Goal: Information Seeking & Learning: Find specific fact

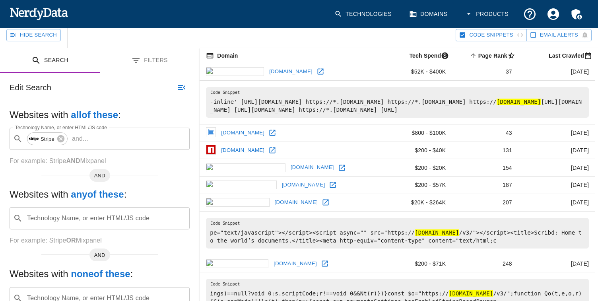
scroll to position [76, 0]
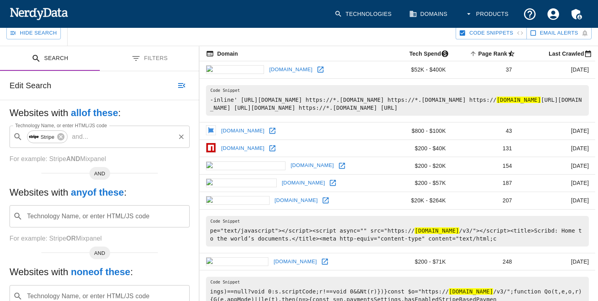
click at [112, 140] on input "Technology Name, or enter HTML/JS code" at bounding box center [132, 136] width 83 height 15
type input "bitcoin"
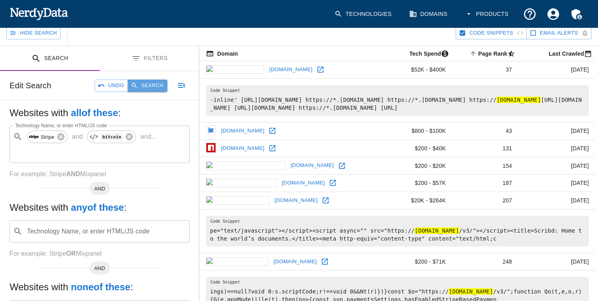
click at [154, 80] on button "Search" at bounding box center [148, 86] width 40 height 12
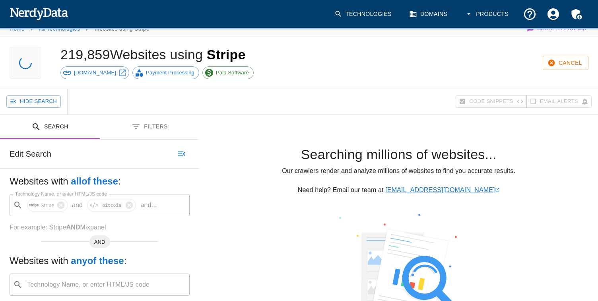
scroll to position [0, 0]
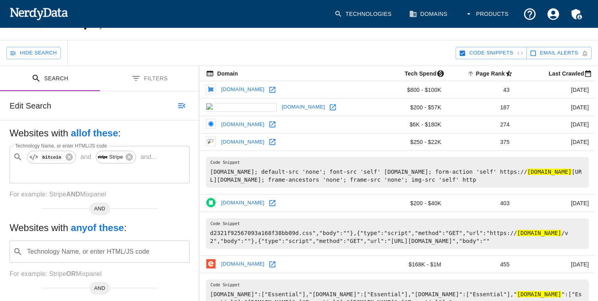
scroll to position [47, 0]
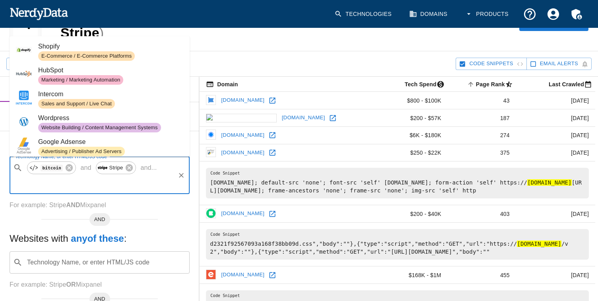
click at [120, 182] on input "Technology Name, or enter HTML/JS code" at bounding box center [93, 182] width 161 height 15
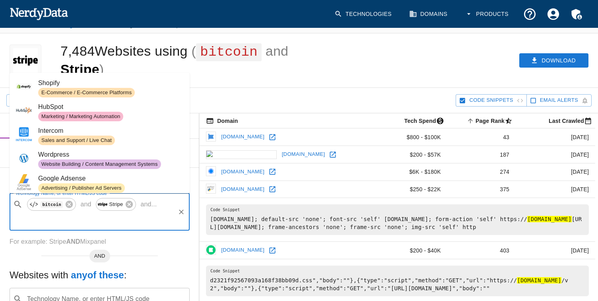
scroll to position [0, 0]
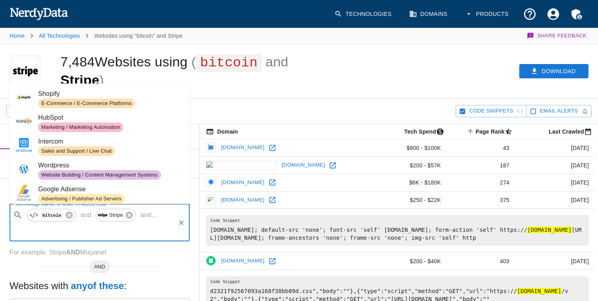
click at [201, 88] on div "7,484 Websites using ( bitcoin and Stripe )" at bounding box center [188, 71] width 274 height 54
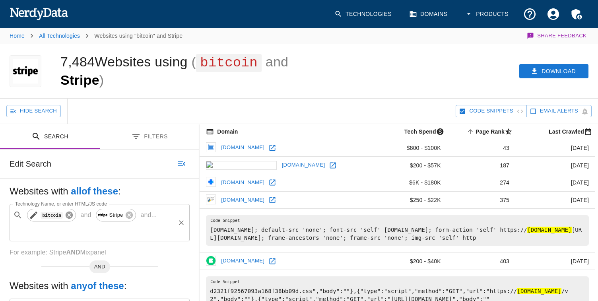
click at [69, 216] on icon at bounding box center [69, 215] width 7 height 7
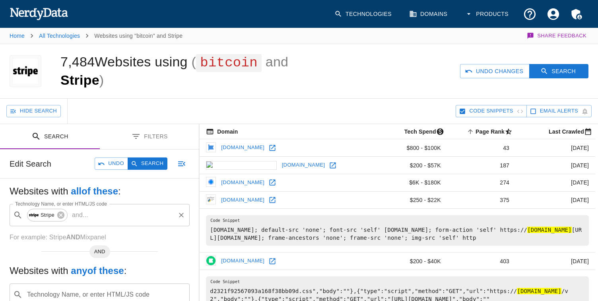
click at [86, 217] on p "and ..." at bounding box center [80, 215] width 23 height 10
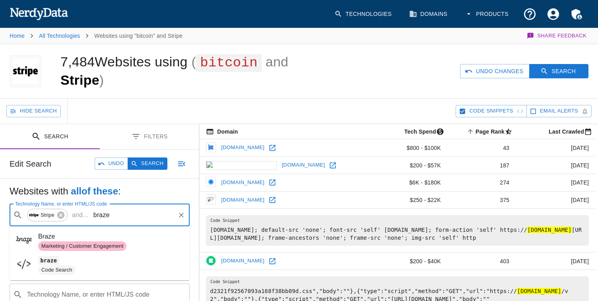
click at [86, 245] on span "Marketing / Customer Engagement" at bounding box center [82, 247] width 88 height 8
type input "braze"
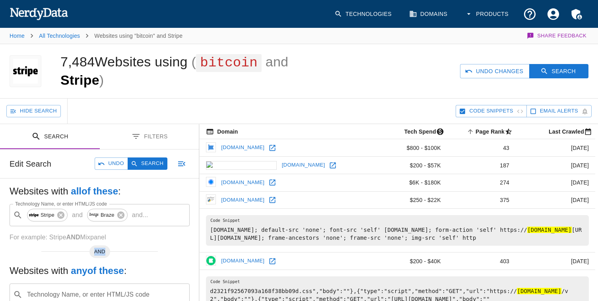
click at [86, 245] on div "Websites with all of these : Technology Name, or enter HTML/JS code ​ Stripe an…" at bounding box center [99, 300] width 199 height 242
click at [553, 71] on button "Search" at bounding box center [558, 71] width 59 height 15
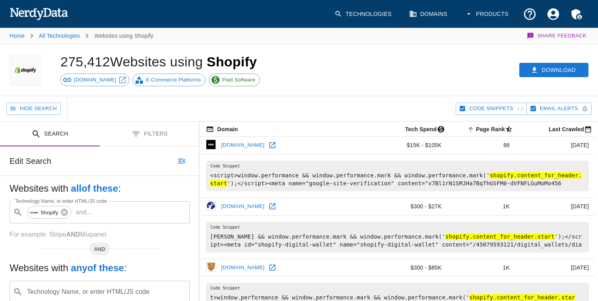
click at [383, 66] on div "Download" at bounding box center [462, 70] width 274 height 52
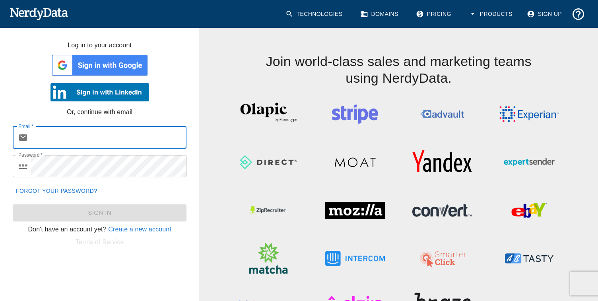
type input "[EMAIL_ADDRESS][DOMAIN_NAME]"
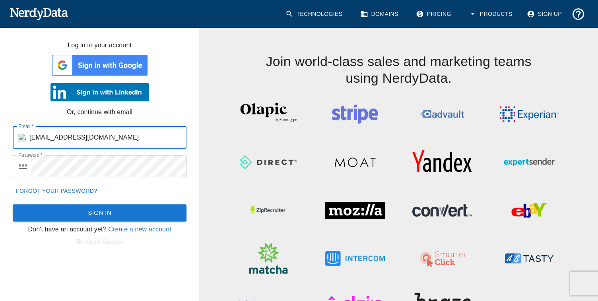
click at [123, 211] on button "Sign In" at bounding box center [100, 212] width 174 height 17
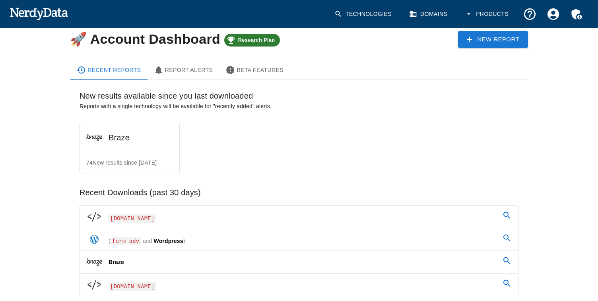
scroll to position [29, 0]
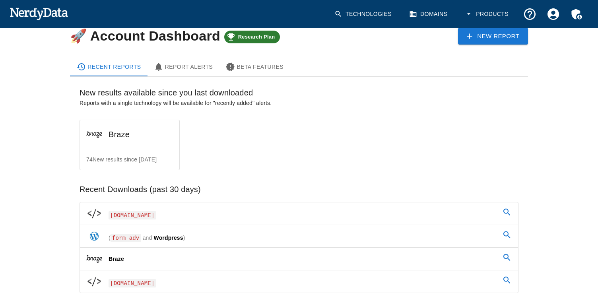
click at [204, 69] on div "Report Alerts" at bounding box center [183, 67] width 59 height 10
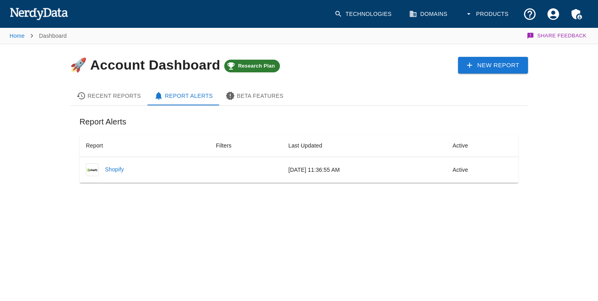
click at [257, 91] on div "Beta Features" at bounding box center [255, 96] width 58 height 10
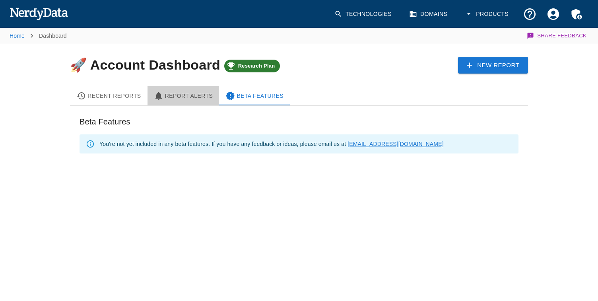
click at [199, 98] on div "Report Alerts" at bounding box center [183, 96] width 59 height 10
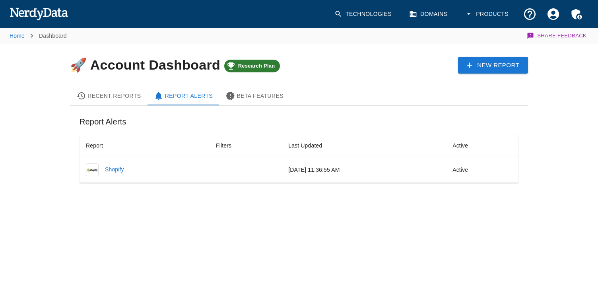
click at [366, 77] on div "Recent Reports Report Alerts Beta Features Report Alerts Report Filters Last Up…" at bounding box center [292, 133] width 471 height 119
click at [428, 15] on link "Domains" at bounding box center [429, 13] width 49 height 23
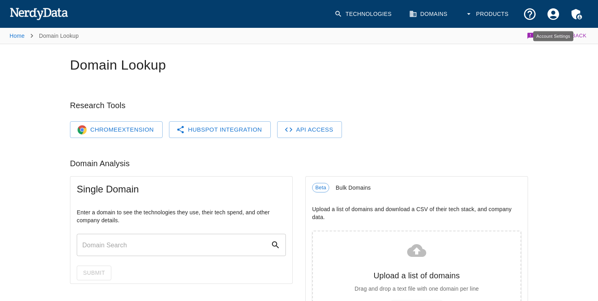
click at [551, 15] on icon "Account Settings" at bounding box center [554, 14] width 12 height 12
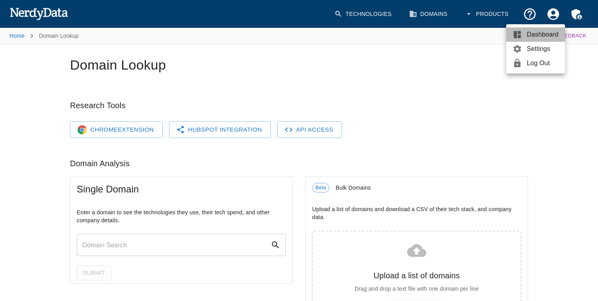
click at [533, 37] on span "Dashboard" at bounding box center [543, 35] width 32 height 10
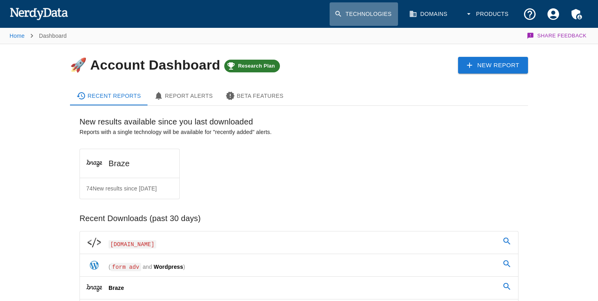
click at [362, 6] on link "Technologies" at bounding box center [364, 13] width 68 height 23
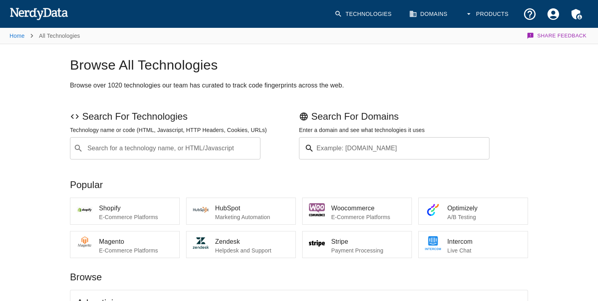
click at [159, 152] on input "Search for a technology name, or HTML/Javascript" at bounding box center [171, 148] width 171 height 15
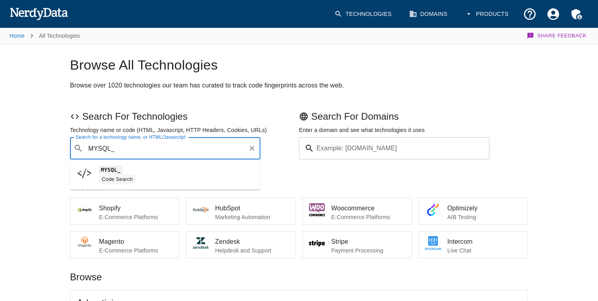
type input "MYSQL_"
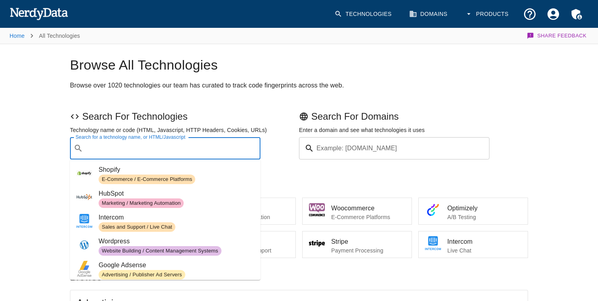
paste input "mysqli_connect"
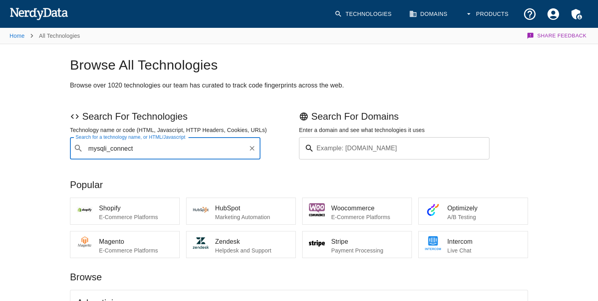
type input "mysqli_connect"
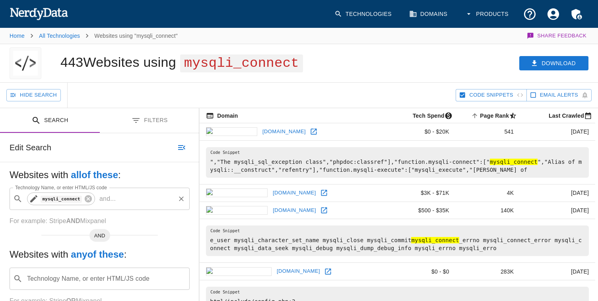
click at [35, 201] on icon at bounding box center [34, 199] width 10 height 10
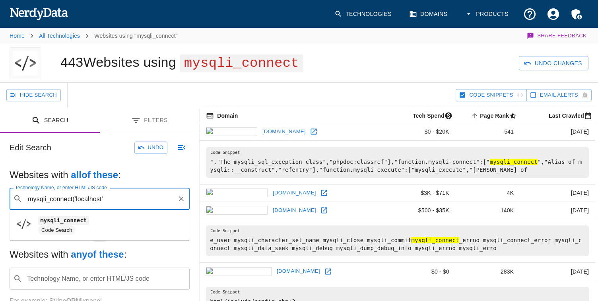
type input "mysqli_connect('localhost'"
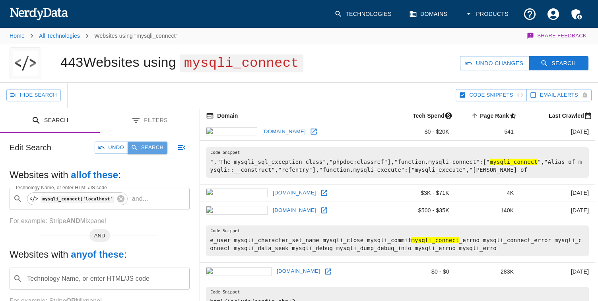
click at [145, 148] on button "Search" at bounding box center [148, 148] width 40 height 12
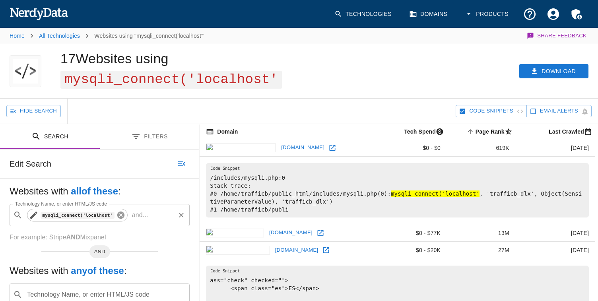
click at [123, 213] on icon at bounding box center [120, 215] width 7 height 7
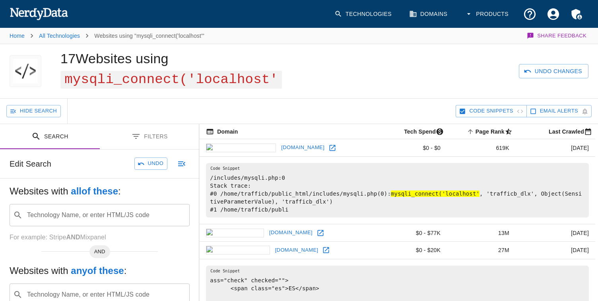
click at [116, 213] on div "Technology Name, or enter HTML/JS code ​ Technology Name, or enter HTML/JS code" at bounding box center [100, 215] width 180 height 22
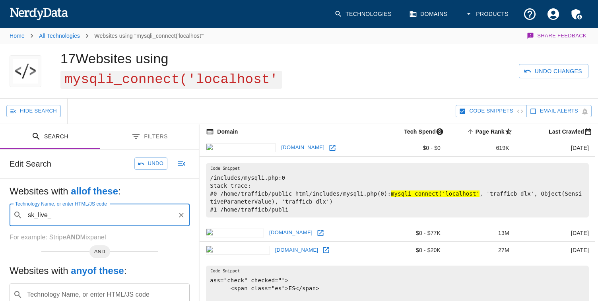
type input "sk_live_"
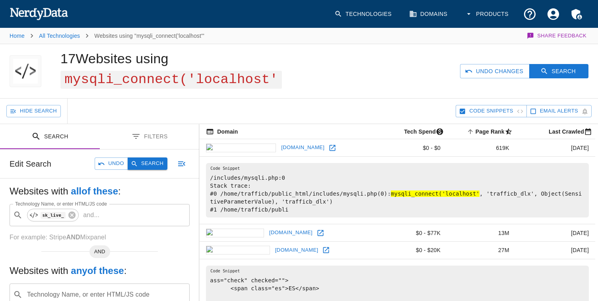
click at [151, 160] on button "Search" at bounding box center [148, 164] width 40 height 12
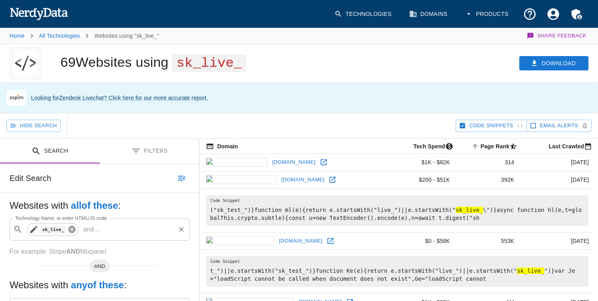
click at [74, 228] on icon at bounding box center [72, 229] width 9 height 9
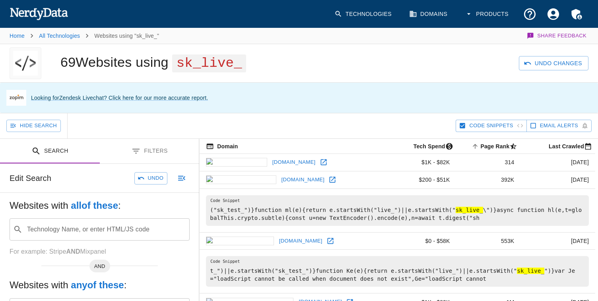
click at [74, 228] on input "Technology Name, or enter HTML/JS code" at bounding box center [106, 229] width 160 height 15
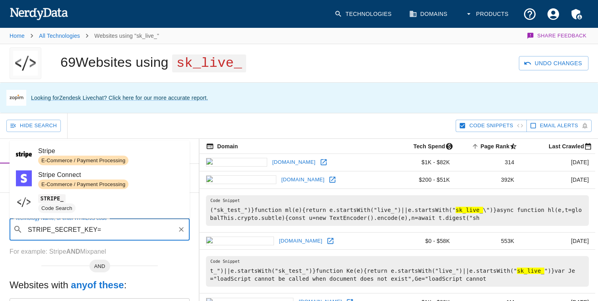
type input "STRIPE_SECRET_KEY="
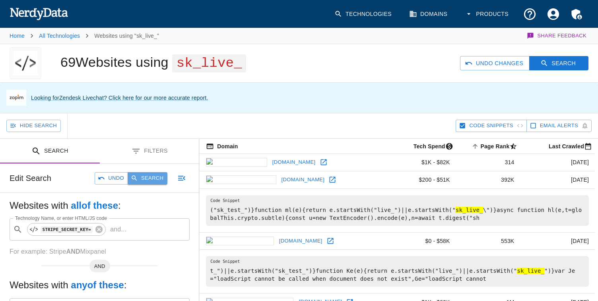
click at [149, 177] on button "Search" at bounding box center [148, 178] width 40 height 12
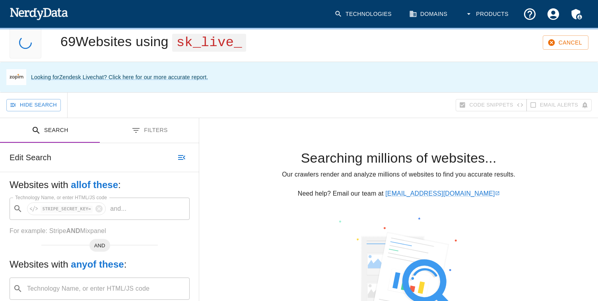
scroll to position [23, 0]
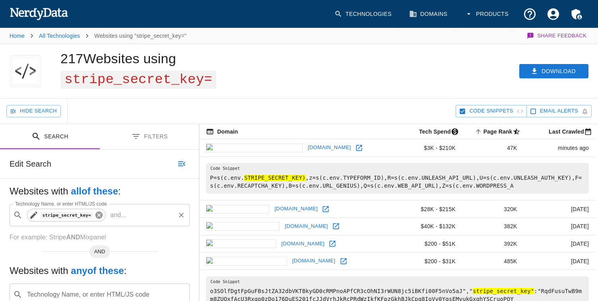
click at [98, 216] on icon at bounding box center [99, 215] width 9 height 9
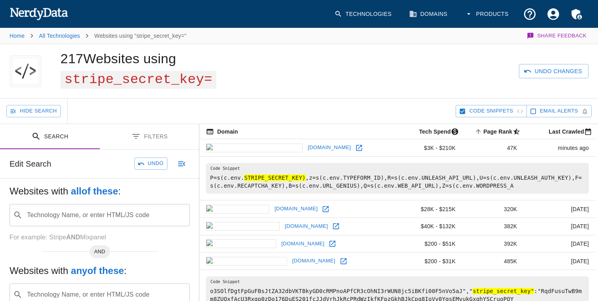
click at [100, 216] on input "Technology Name, or enter HTML/JS code" at bounding box center [106, 215] width 160 height 15
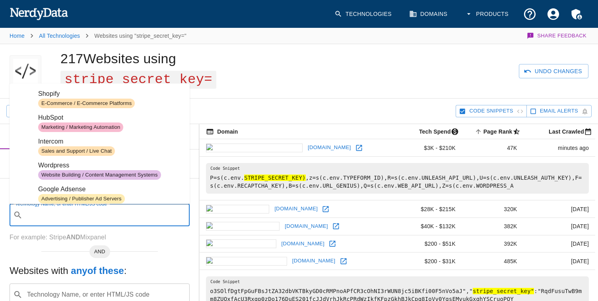
click at [130, 216] on input "Technology Name, or enter HTML/JS code" at bounding box center [106, 215] width 160 height 15
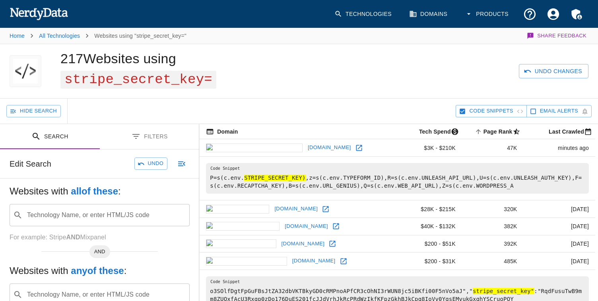
click at [75, 214] on div "Technology Name, or enter HTML/JS code ​ Technology Name, or enter HTML/JS code" at bounding box center [100, 215] width 180 height 22
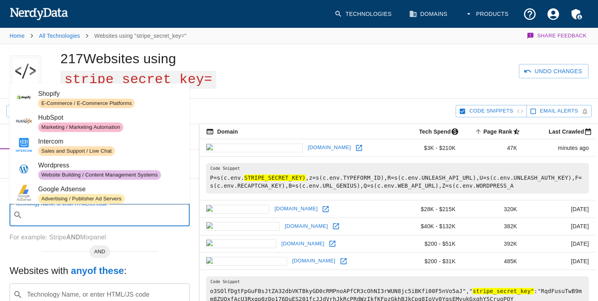
paste input "AWS_SECRET_ACCESS_KEY"
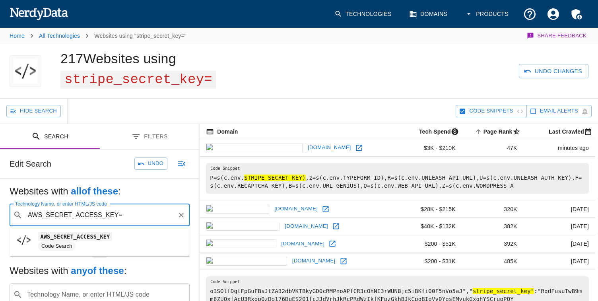
type input "AWS_SECRET_ACCESS_KEY="
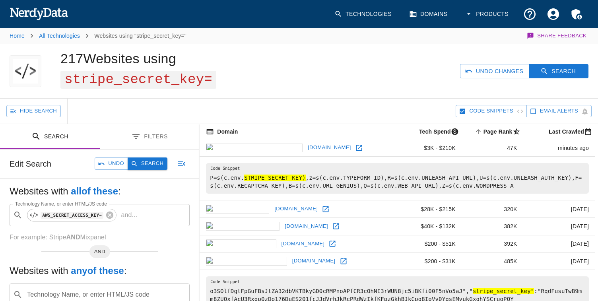
click at [144, 161] on button "Search" at bounding box center [148, 164] width 40 height 12
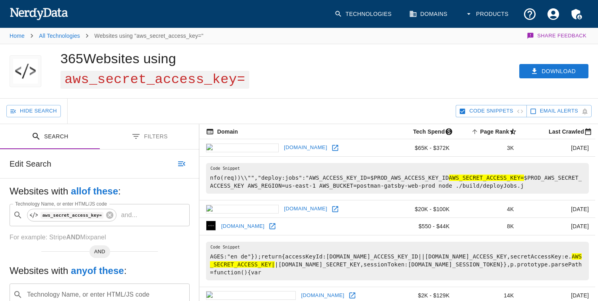
click at [285, 92] on div "365 Websites using aws_secret_access_key=" at bounding box center [188, 71] width 274 height 54
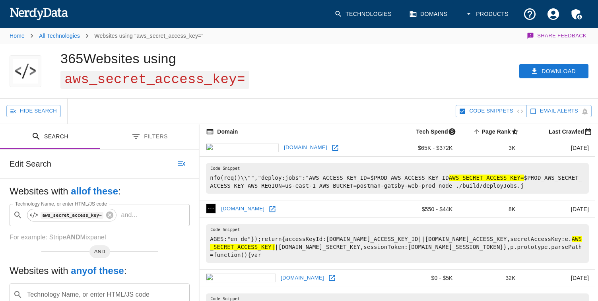
click at [185, 163] on icon "button" at bounding box center [182, 164] width 10 height 10
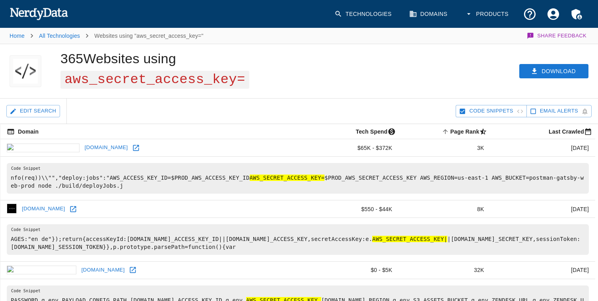
click at [282, 64] on div "365 Websites using aws_secret_access_key=" at bounding box center [188, 71] width 274 height 54
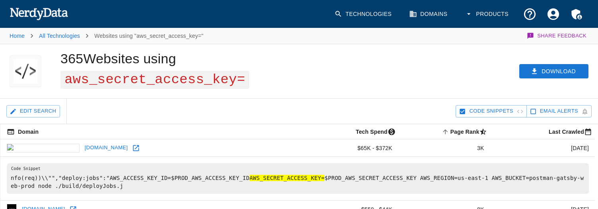
click at [325, 69] on div "365 Websites using aws_secret_access_key=" at bounding box center [188, 71] width 274 height 54
